Goal: Book appointment/travel/reservation

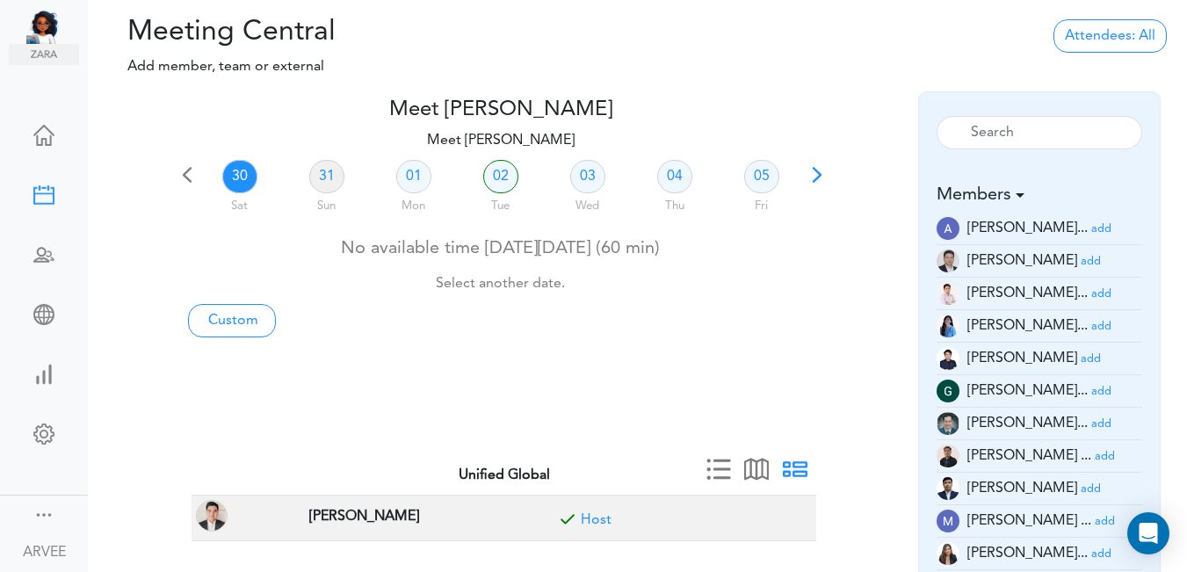
click at [812, 181] on span at bounding box center [817, 181] width 25 height 25
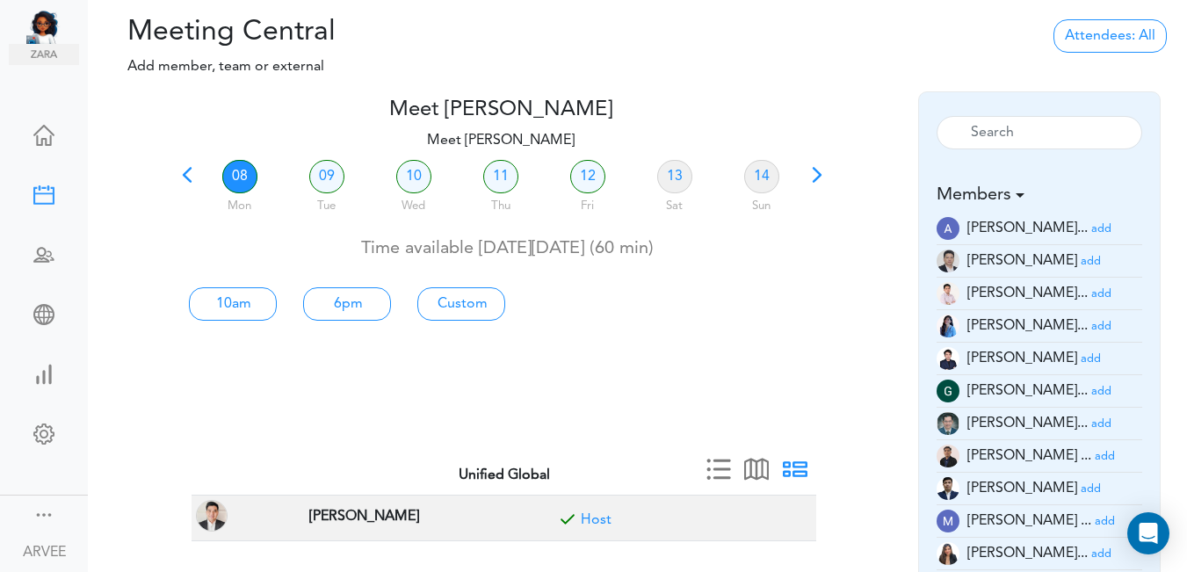
click at [235, 172] on link "08" at bounding box center [239, 176] width 35 height 33
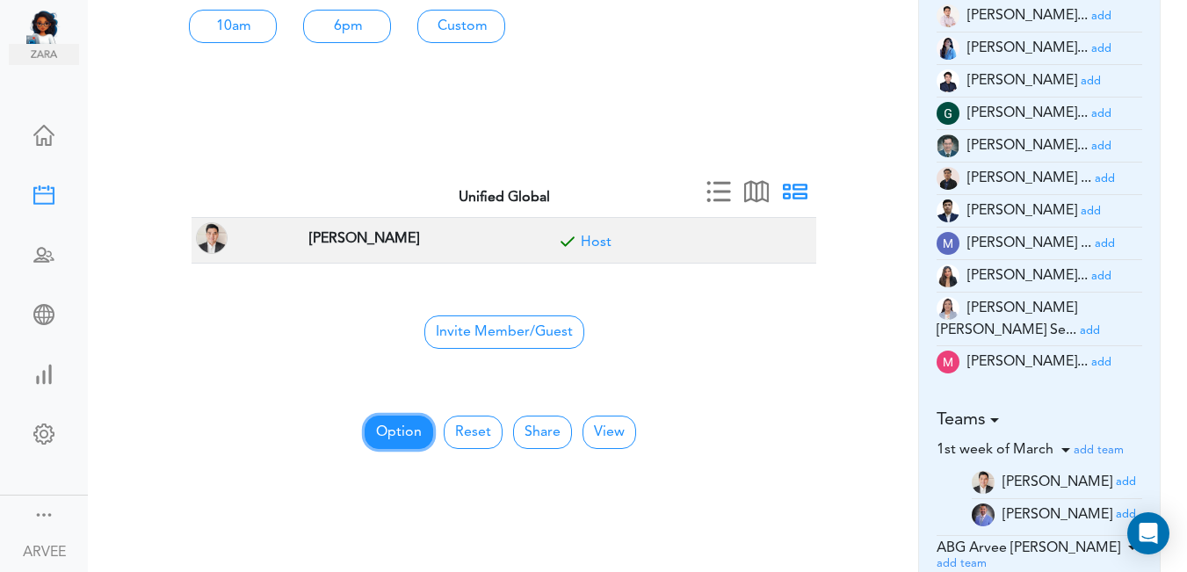
click at [398, 431] on button "Option" at bounding box center [399, 432] width 69 height 33
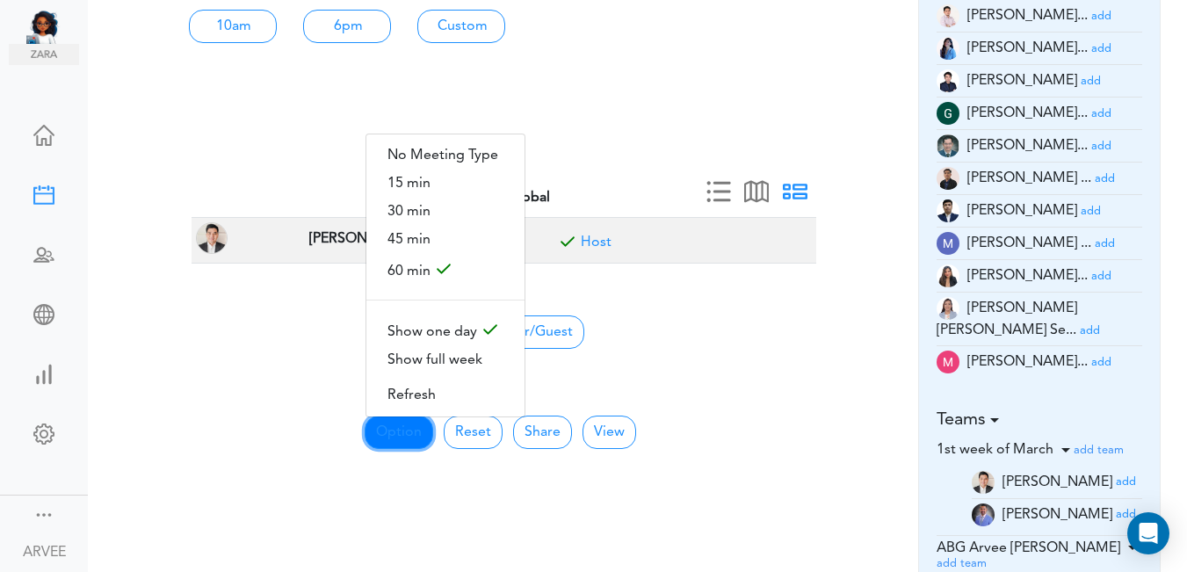
scroll to position [51, 0]
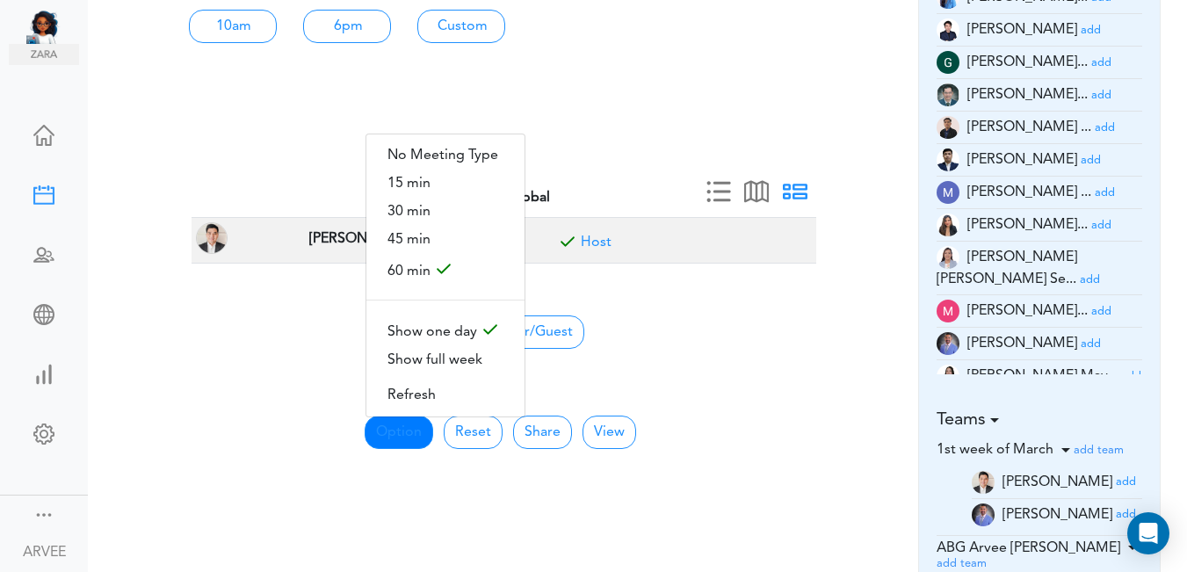
click at [1081, 338] on small "add" at bounding box center [1091, 343] width 20 height 11
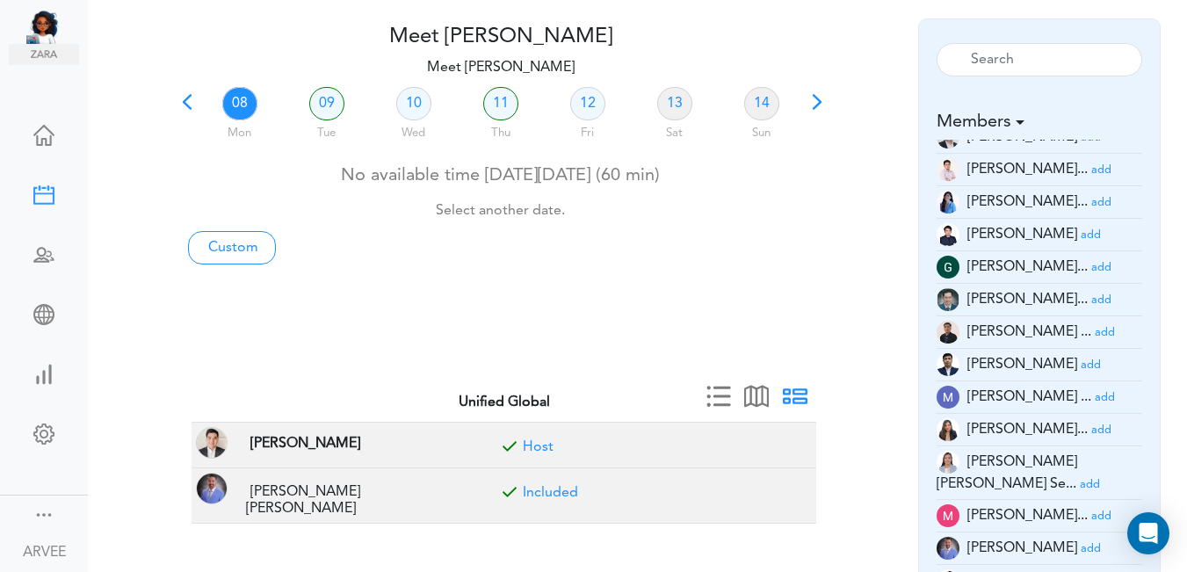
scroll to position [0, 0]
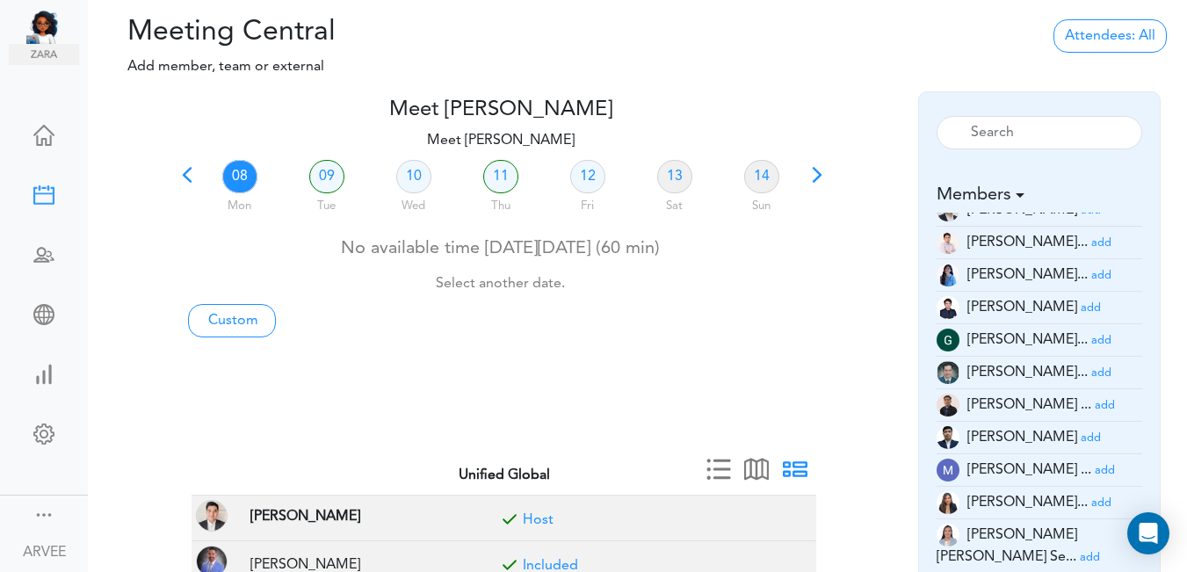
click at [238, 176] on link "08" at bounding box center [239, 176] width 35 height 33
click at [236, 321] on link "Custom" at bounding box center [232, 320] width 88 height 33
type input "Meet [PERSON_NAME]"
type input "[URL][DOMAIN_NAME][SECURITY_DATA]"
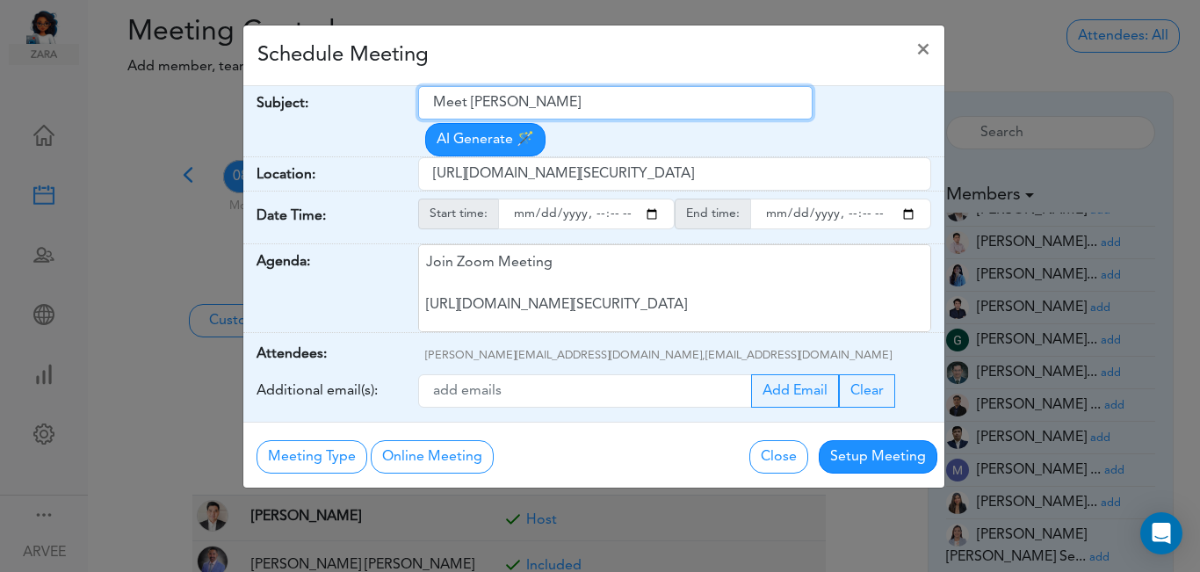
drag, startPoint x: 432, startPoint y: 105, endPoint x: 457, endPoint y: 105, distance: 24.6
click at [433, 105] on input "Meet [PERSON_NAME]" at bounding box center [615, 102] width 395 height 33
drag, startPoint x: 457, startPoint y: 105, endPoint x: 586, endPoint y: 101, distance: 129.3
click at [605, 105] on input "Meet [PERSON_NAME]" at bounding box center [615, 102] width 395 height 33
paste input "ABG Tax Planning Discussion - [PERSON_NAME], [PERSON_NAME]"
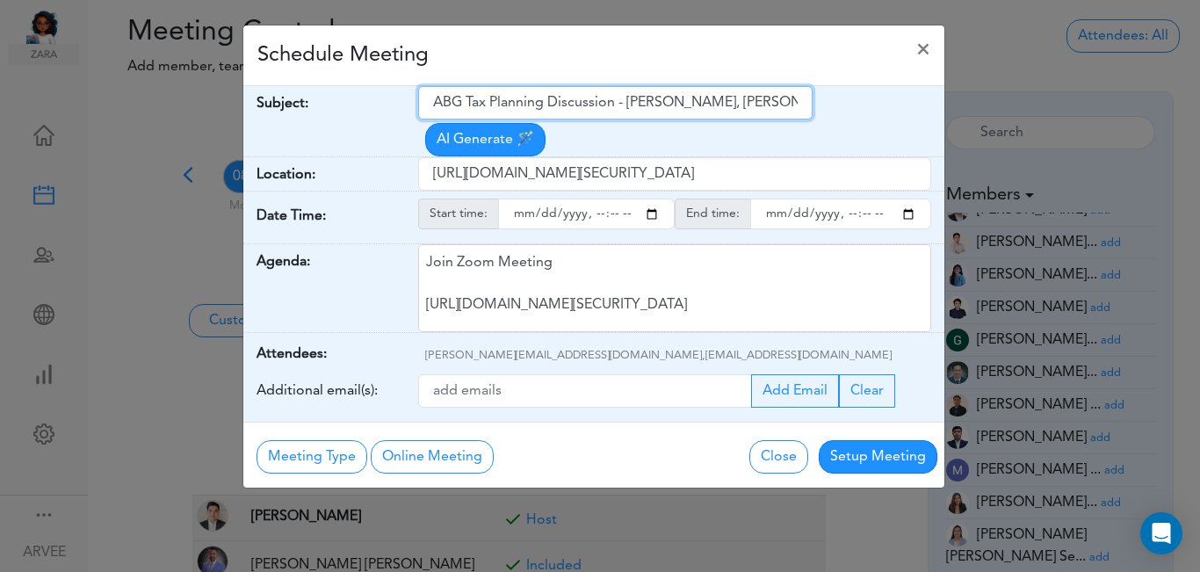
type input "ABG Tax Planning Discussion - [PERSON_NAME], [PERSON_NAME]"
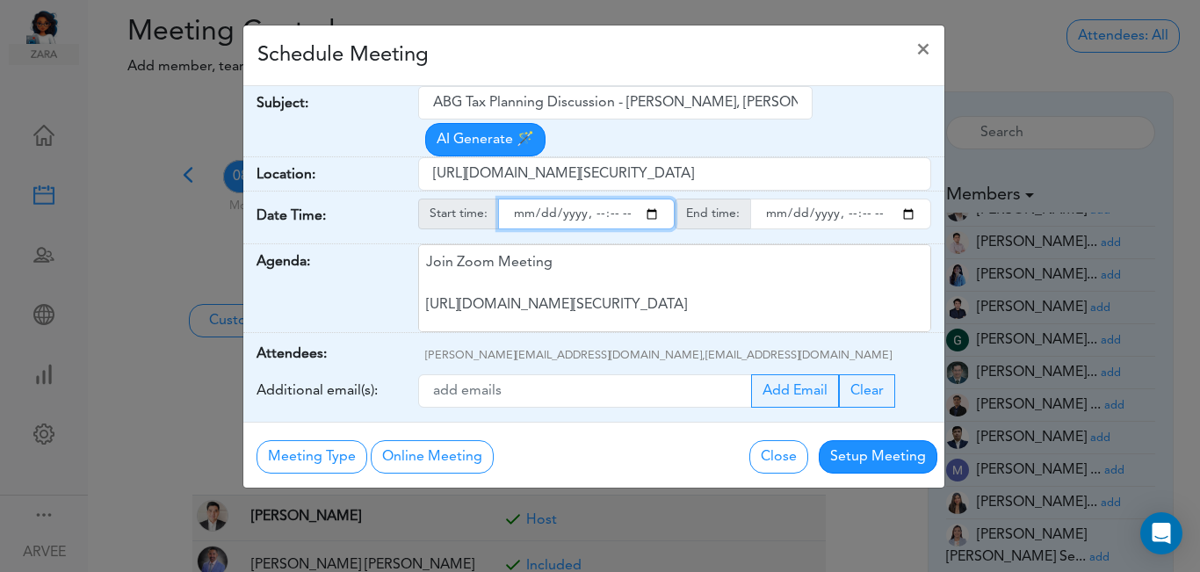
click at [651, 199] on input "starttime" at bounding box center [586, 214] width 177 height 31
click at [615, 199] on input "starttime" at bounding box center [586, 214] width 177 height 31
type input "[DATE]T13:00"
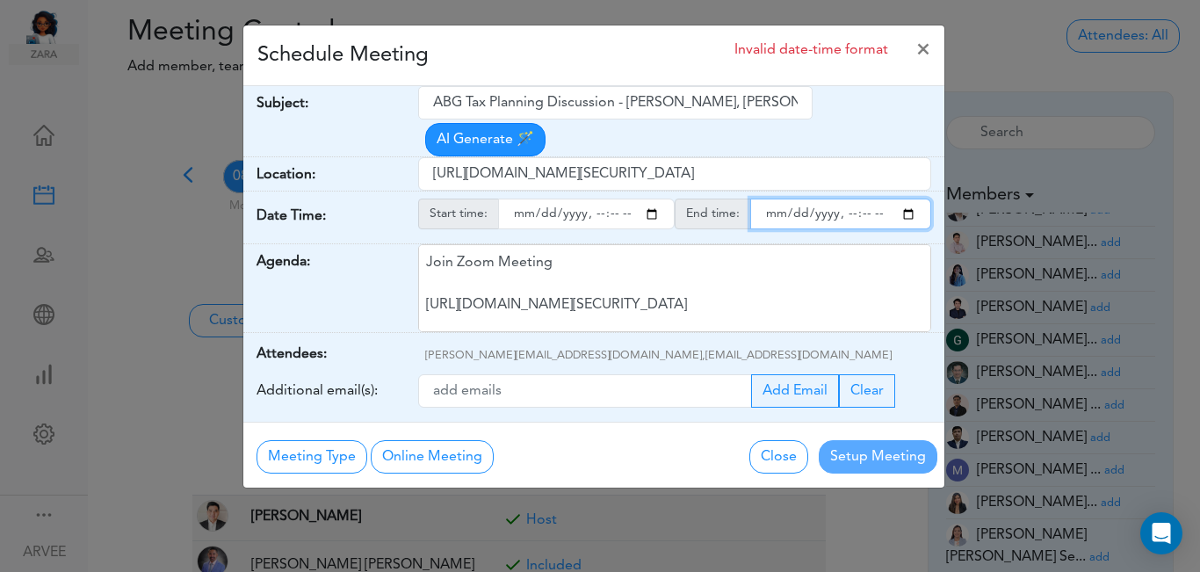
click at [910, 199] on input "endtime" at bounding box center [840, 214] width 181 height 31
click at [864, 199] on input "endtime" at bounding box center [840, 214] width 181 height 31
type input "[DATE]T14:00"
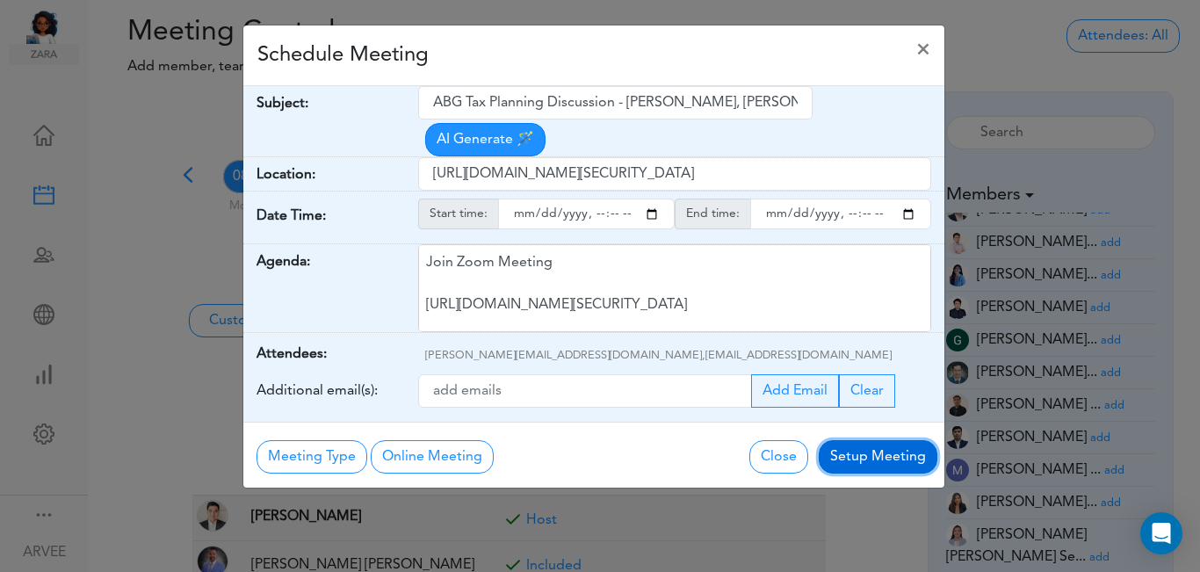
click at [872, 440] on button "Setup Meeting" at bounding box center [878, 456] width 119 height 33
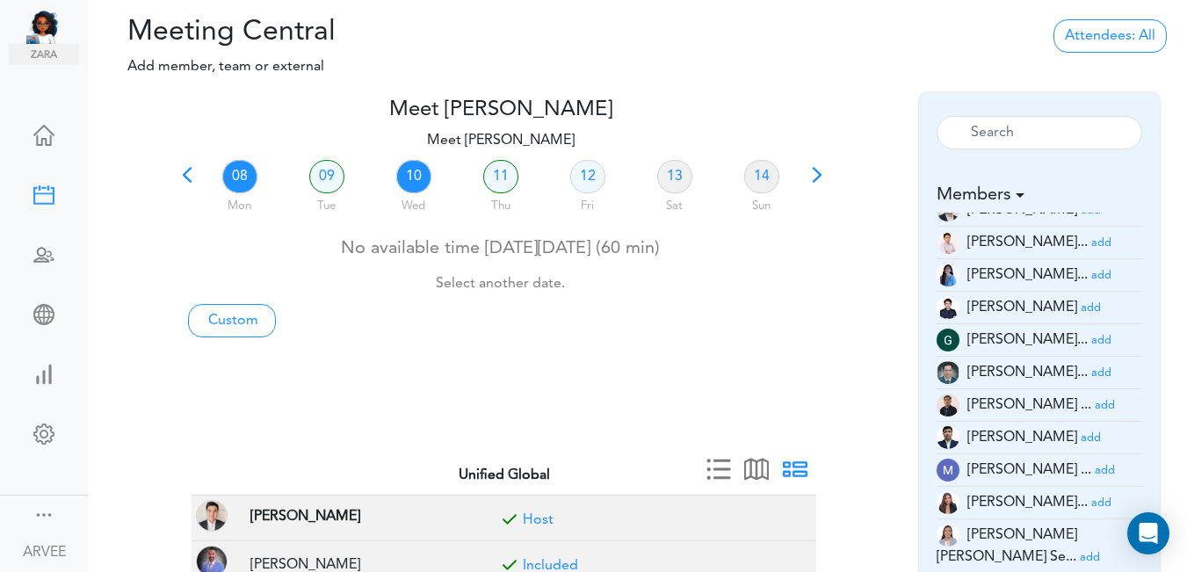
click at [416, 181] on link "10" at bounding box center [413, 176] width 35 height 33
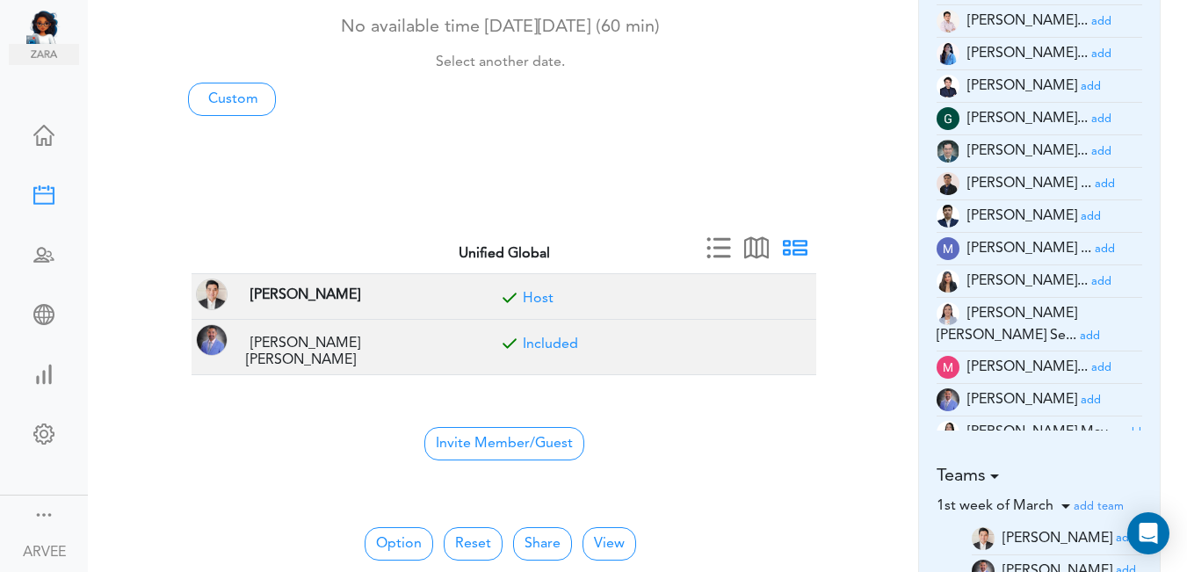
scroll to position [238, 0]
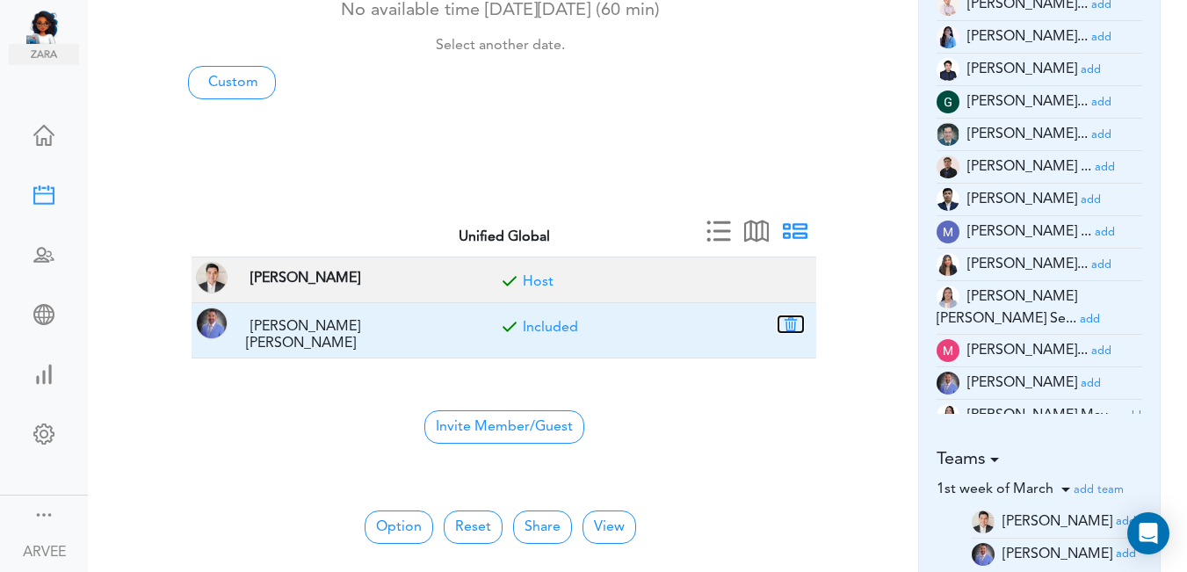
click at [788, 322] on button "button" at bounding box center [791, 324] width 25 height 16
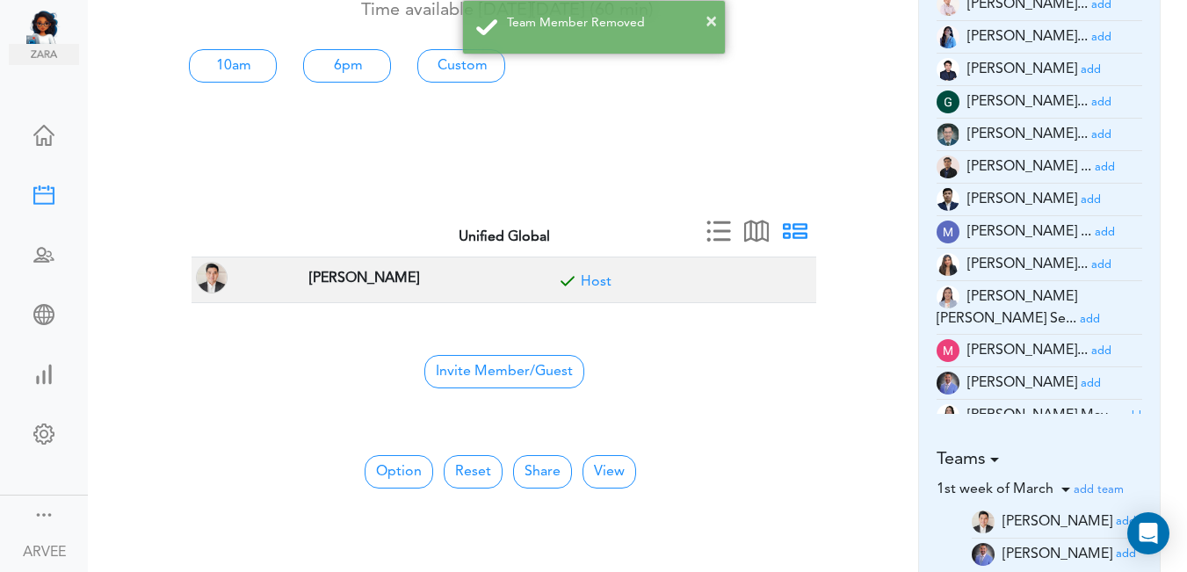
scroll to position [0, 0]
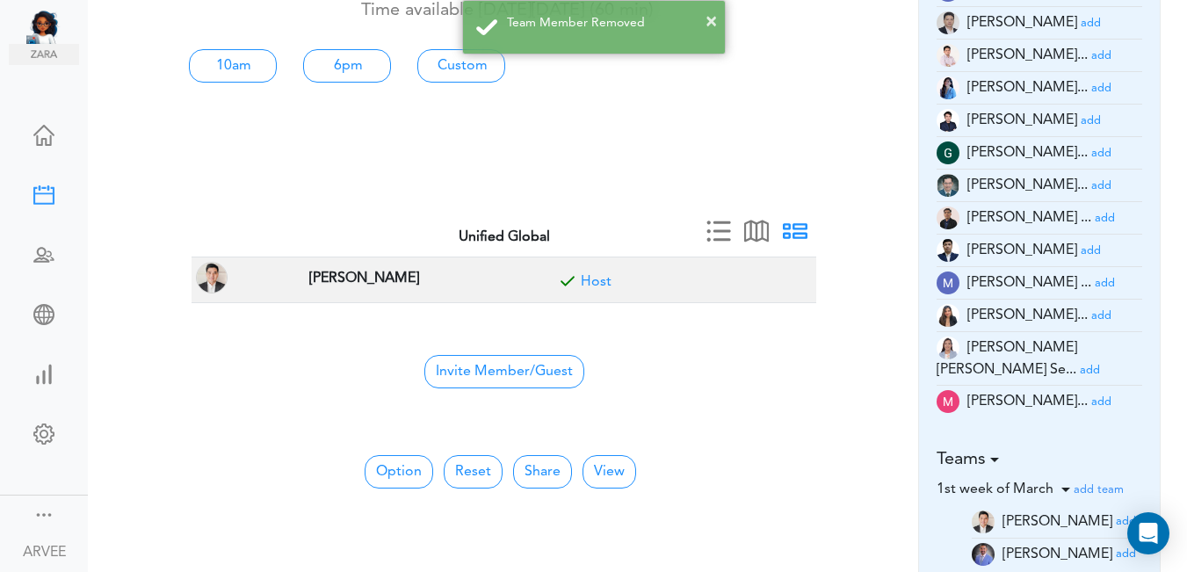
click at [1062, 25] on div "× Team Member Removed" at bounding box center [593, 27] width 1187 height 54
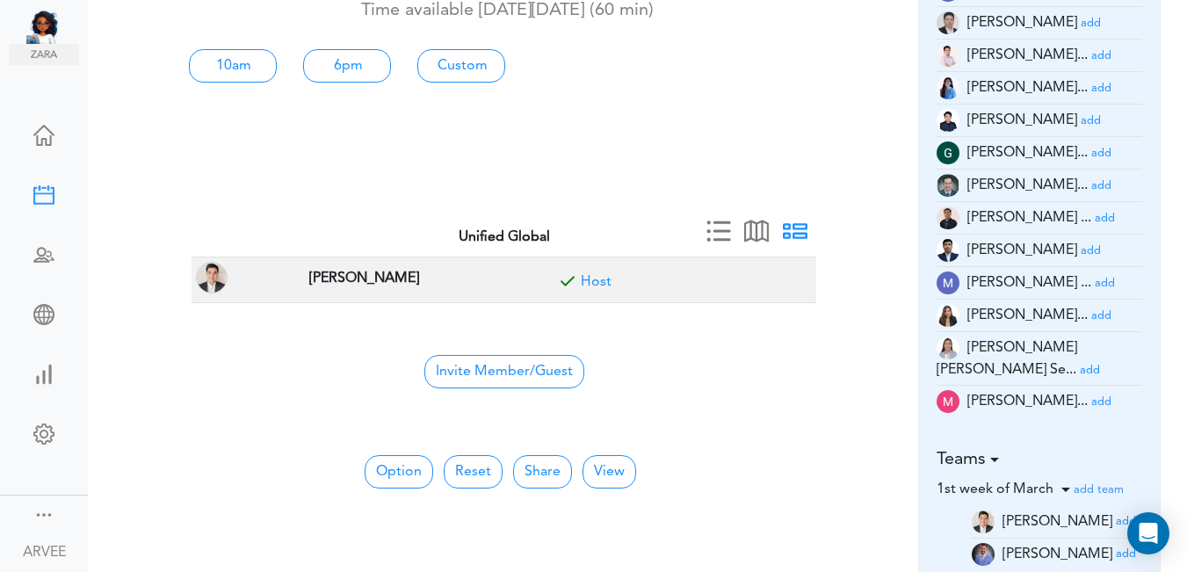
click at [1081, 23] on small "add" at bounding box center [1091, 23] width 20 height 11
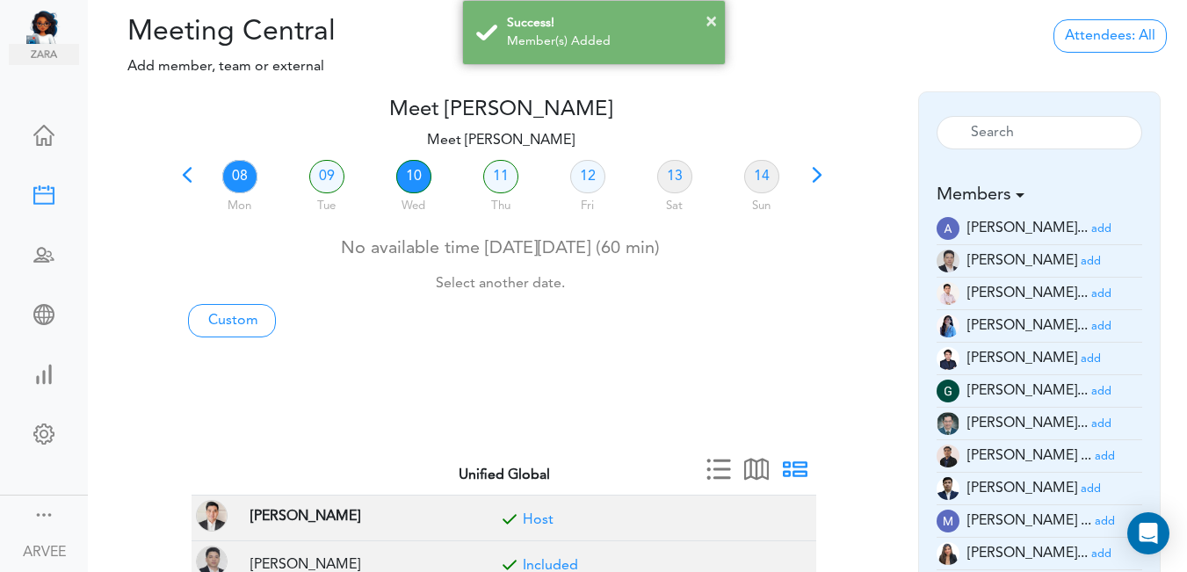
click at [414, 178] on link "10" at bounding box center [413, 176] width 35 height 33
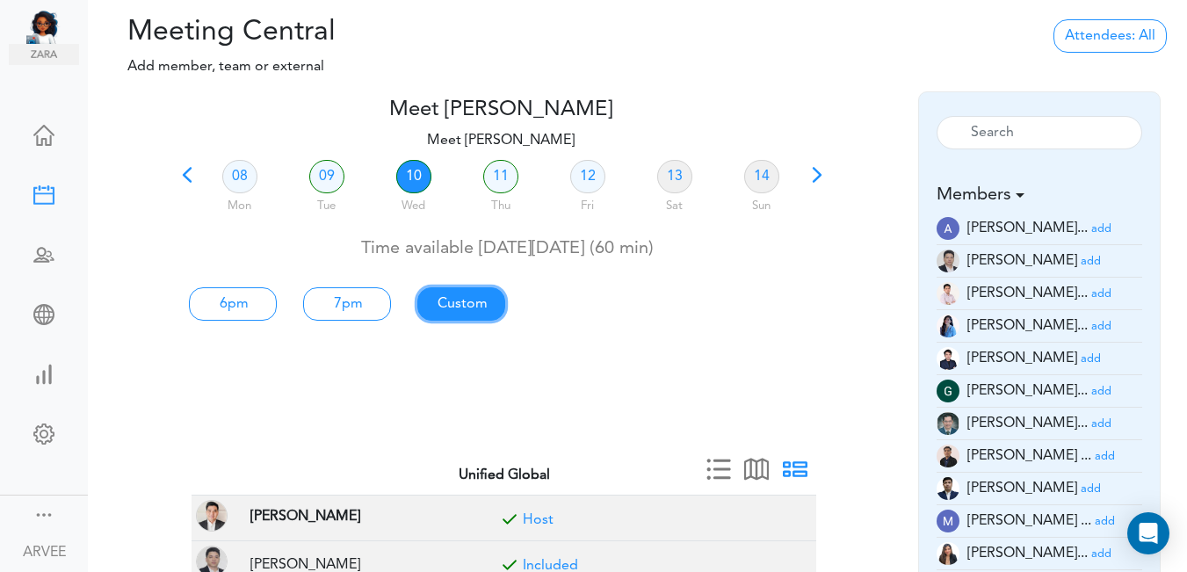
click at [277, 307] on link "Custom" at bounding box center [233, 303] width 88 height 33
type input "Meet [PERSON_NAME]"
type input "[URL][DOMAIN_NAME][SECURITY_DATA]"
type input "[DATE]T18:00"
type input "[DATE]T19:00"
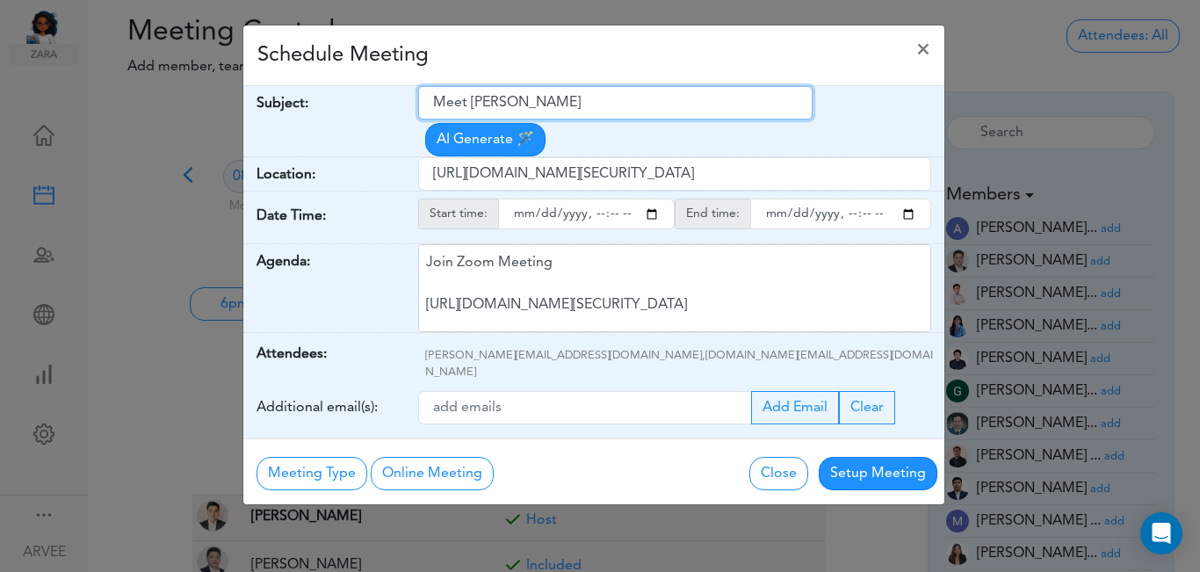
drag, startPoint x: 434, startPoint y: 100, endPoint x: 570, endPoint y: 105, distance: 136.3
click at [616, 106] on input "Meet [PERSON_NAME]" at bounding box center [615, 102] width 395 height 33
paste input "[CLIENT CALL] [PERSON_NAME]"
type input "[CLIENT CALL] [PERSON_NAME]"
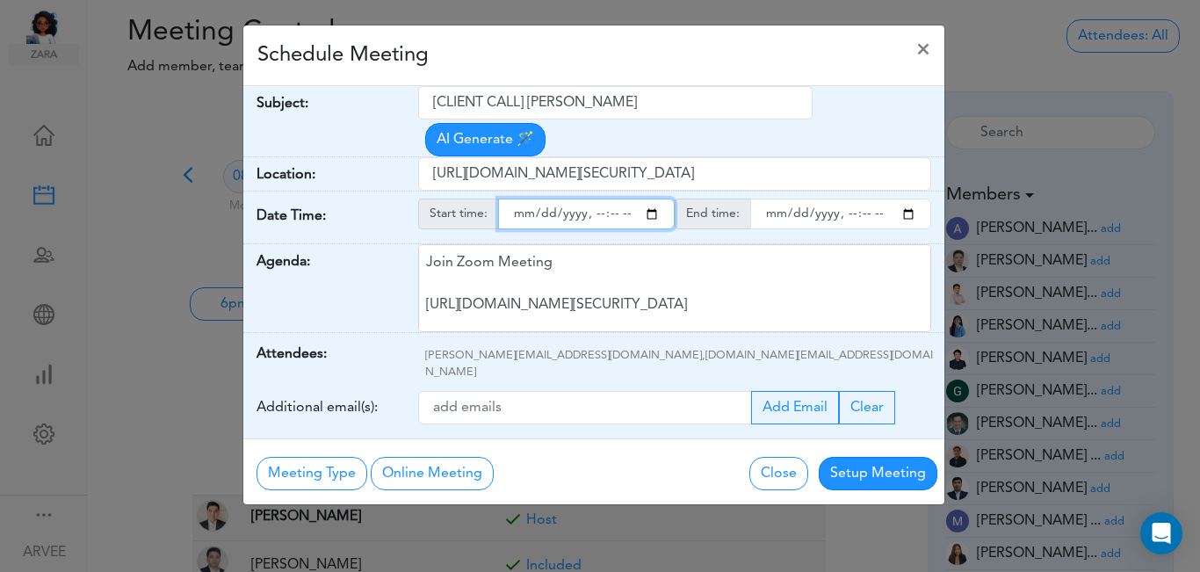
click at [651, 199] on input "starttime" at bounding box center [586, 214] width 177 height 31
click at [594, 199] on input "starttime" at bounding box center [586, 214] width 177 height 31
type input "[DATE]T13:00"
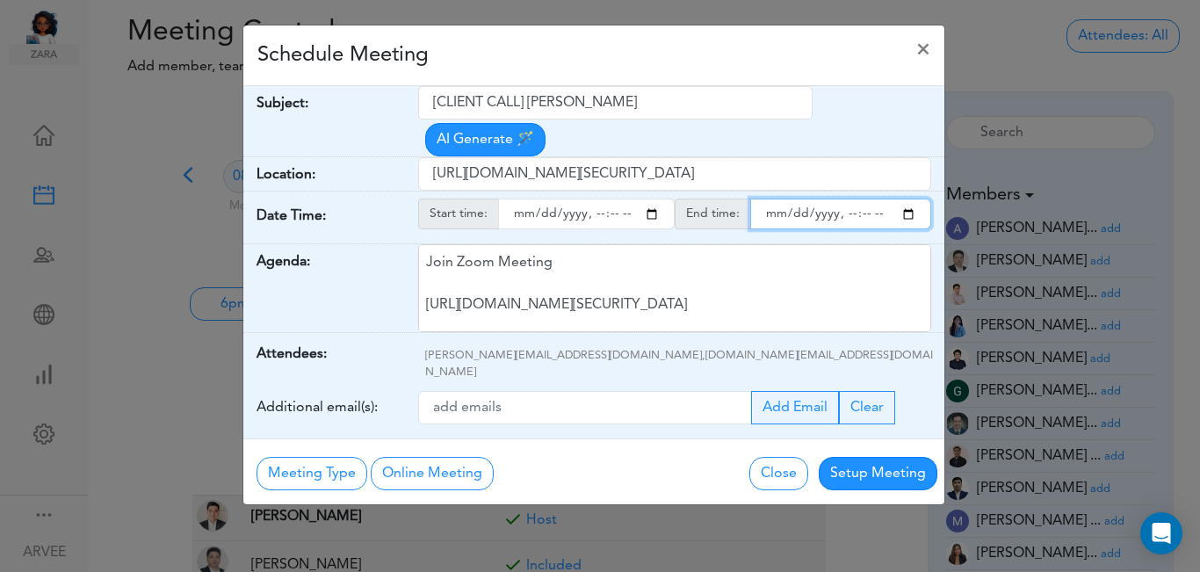
click at [907, 199] on input "endtime" at bounding box center [840, 214] width 181 height 31
click at [845, 199] on input "endtime" at bounding box center [840, 214] width 181 height 31
type input "[DATE]T14:00"
click at [698, 52] on div "Schedule Meeting ×" at bounding box center [593, 55] width 701 height 61
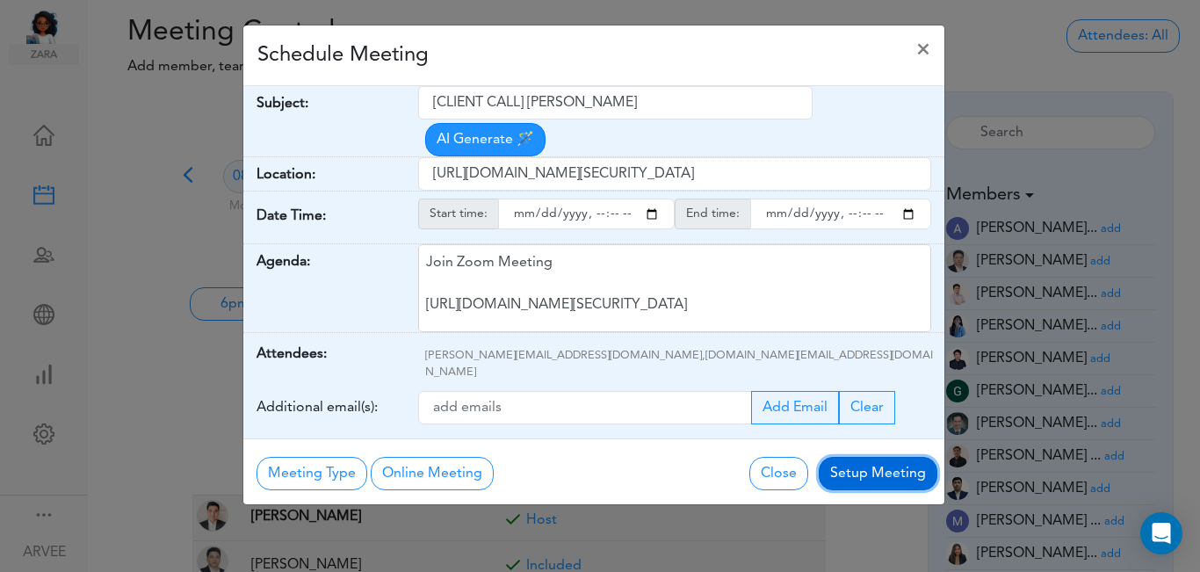
click at [881, 457] on button "Setup Meeting" at bounding box center [878, 473] width 119 height 33
